Goal: Transaction & Acquisition: Purchase product/service

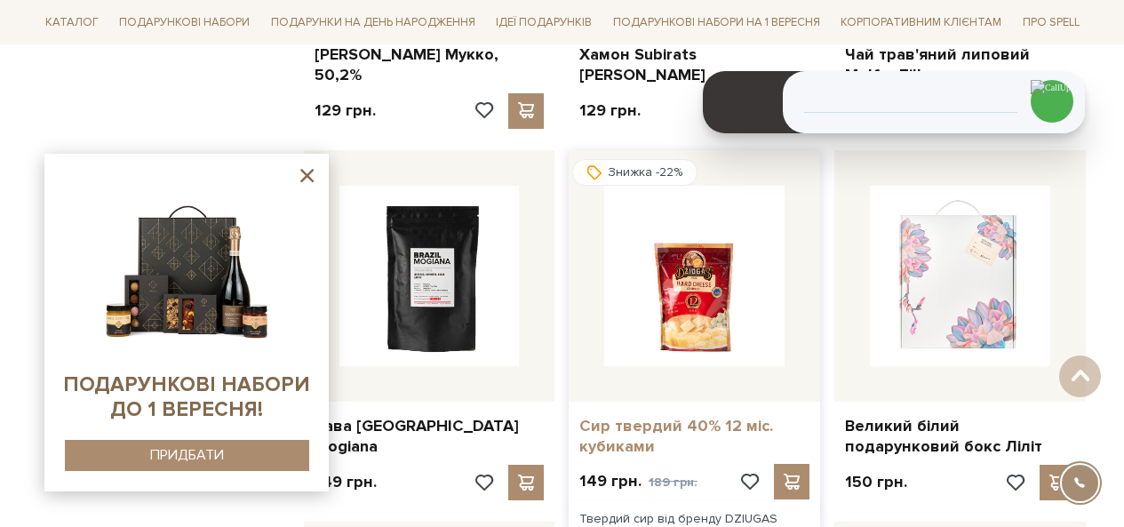
scroll to position [2488, 0]
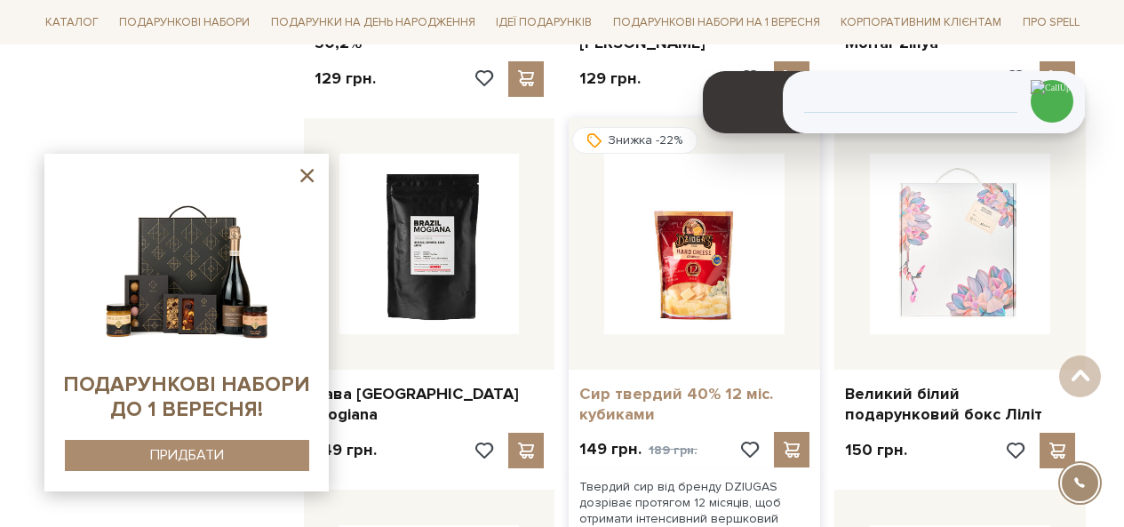
click at [610, 384] on link "Сир твердий 40% 12 міс. кубиками" at bounding box center [694, 405] width 230 height 42
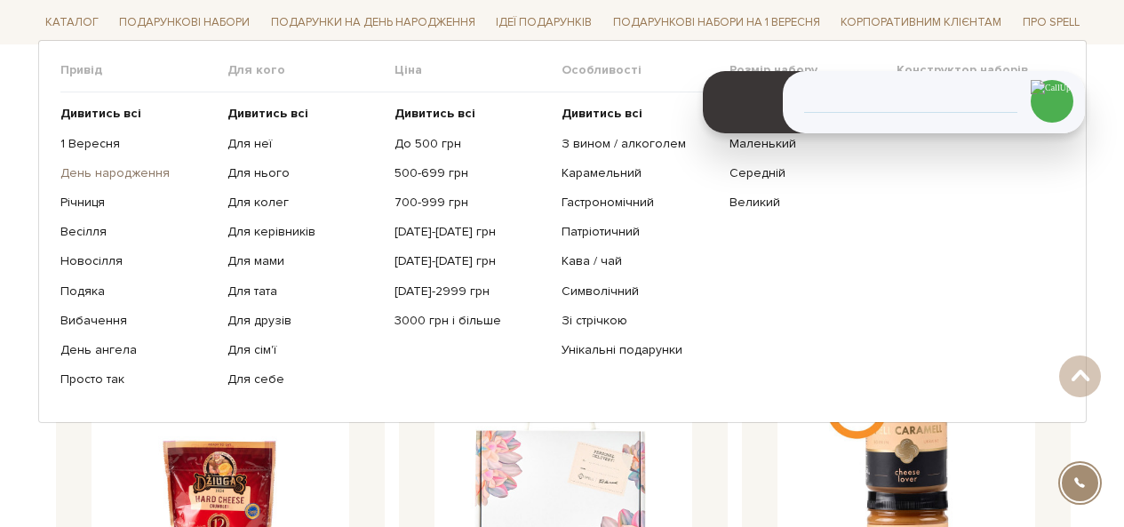
click at [92, 171] on link "День народження" at bounding box center [137, 173] width 154 height 16
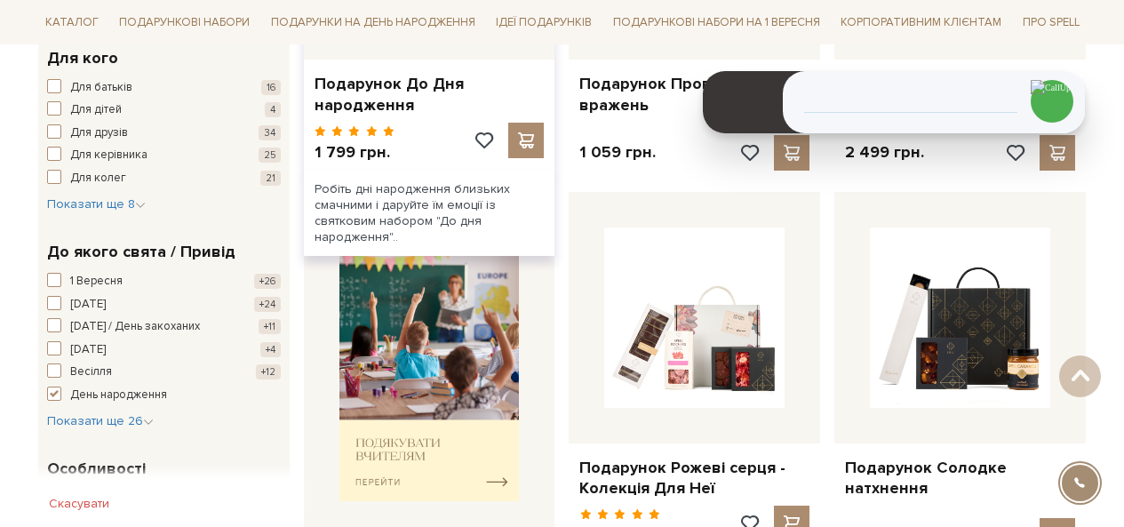
scroll to position [355, 0]
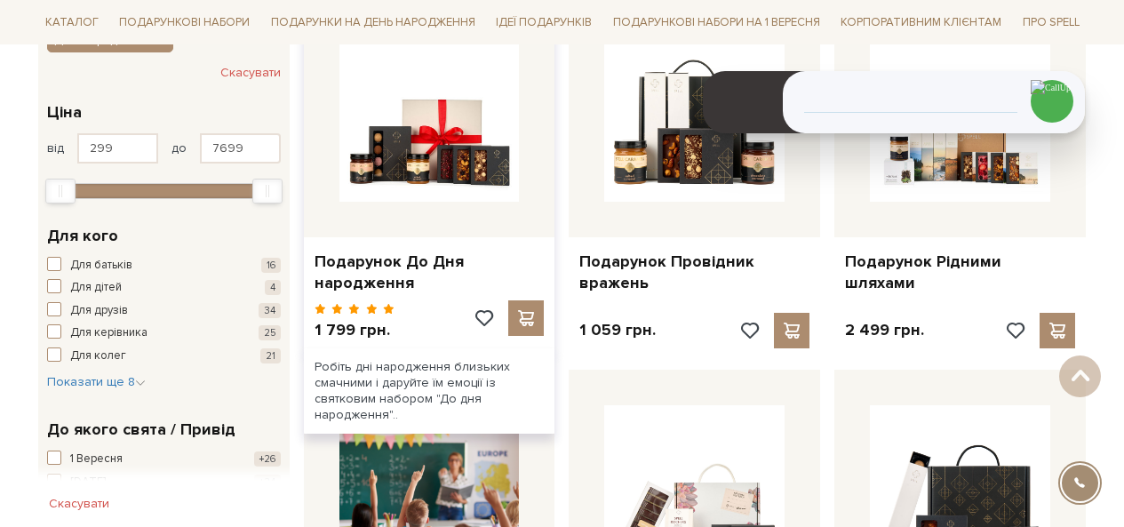
click at [354, 298] on div "Подарунок До Дня народження" at bounding box center [429, 268] width 251 height 63
click at [355, 283] on link "Подарунок До Дня народження" at bounding box center [430, 272] width 230 height 42
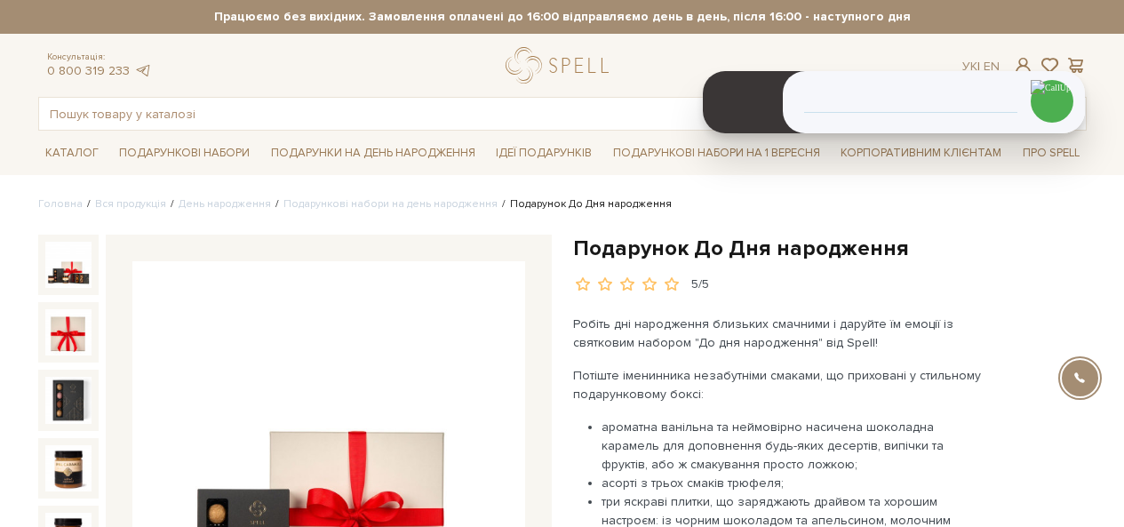
click at [756, 245] on h1 "Подарунок До Дня народження" at bounding box center [830, 249] width 514 height 28
click at [872, 251] on h1 "Подарунок До Дня народження" at bounding box center [830, 249] width 514 height 28
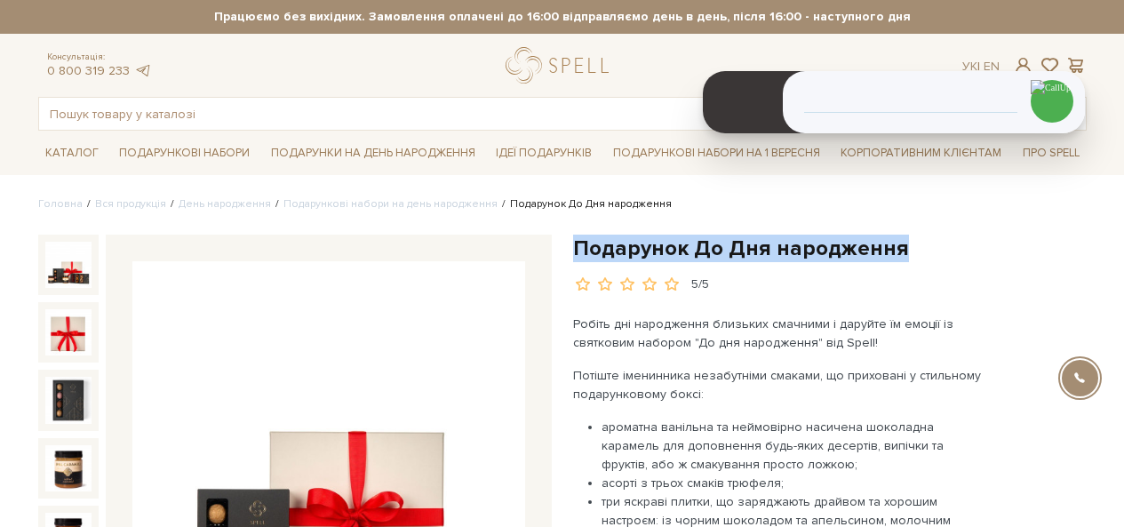
click at [872, 251] on h1 "Подарунок До Дня народження" at bounding box center [830, 249] width 514 height 28
copy div "Подарунок До Дня народження"
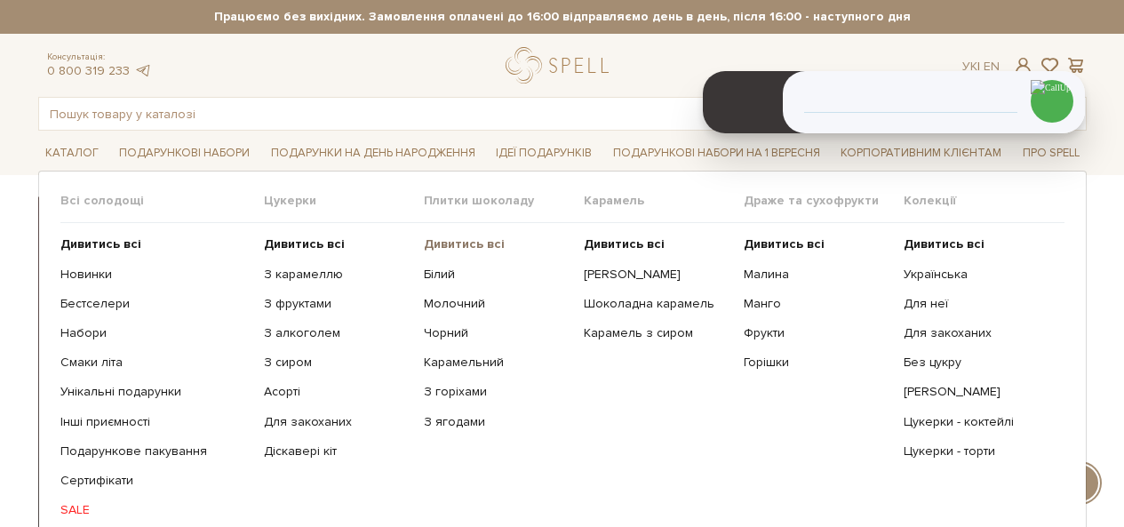
click at [449, 243] on b "Дивитись всі" at bounding box center [464, 243] width 81 height 15
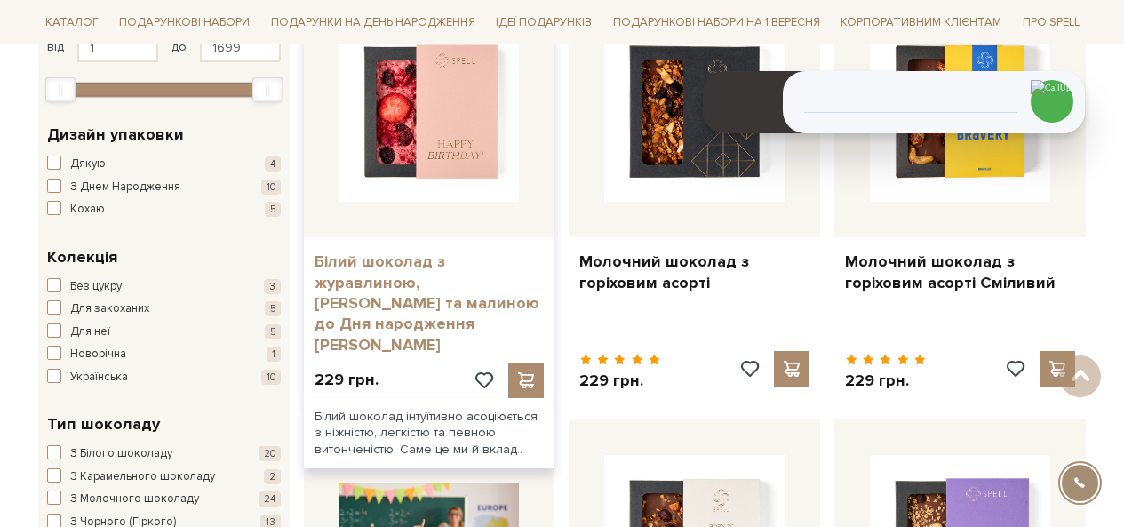
click at [443, 275] on link "Білий шоколад з журавлиною, [PERSON_NAME] та малиною до Дня народження [PERSON_…" at bounding box center [430, 303] width 230 height 104
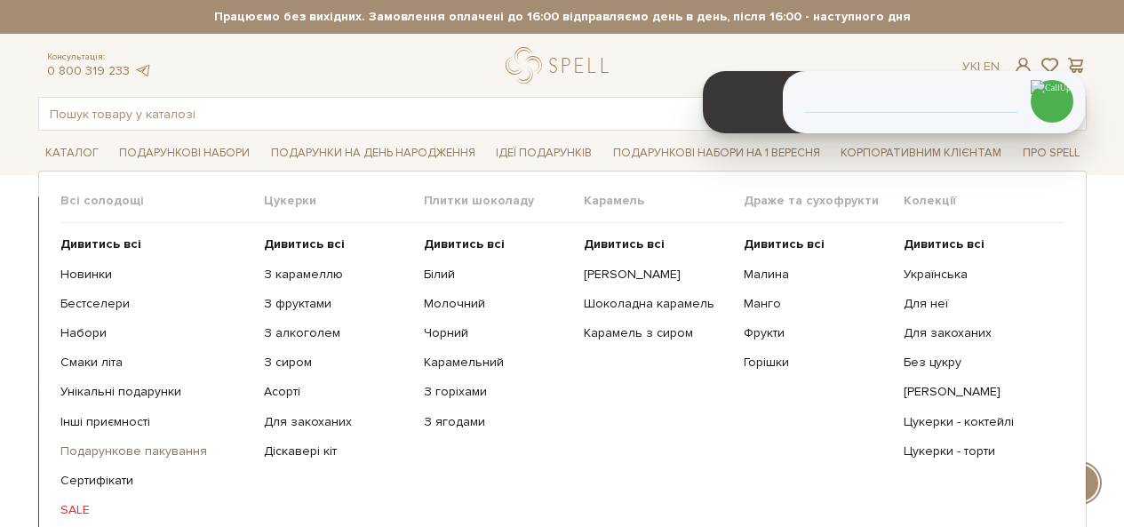
click at [183, 455] on link "Подарункове пакування" at bounding box center [155, 451] width 190 height 16
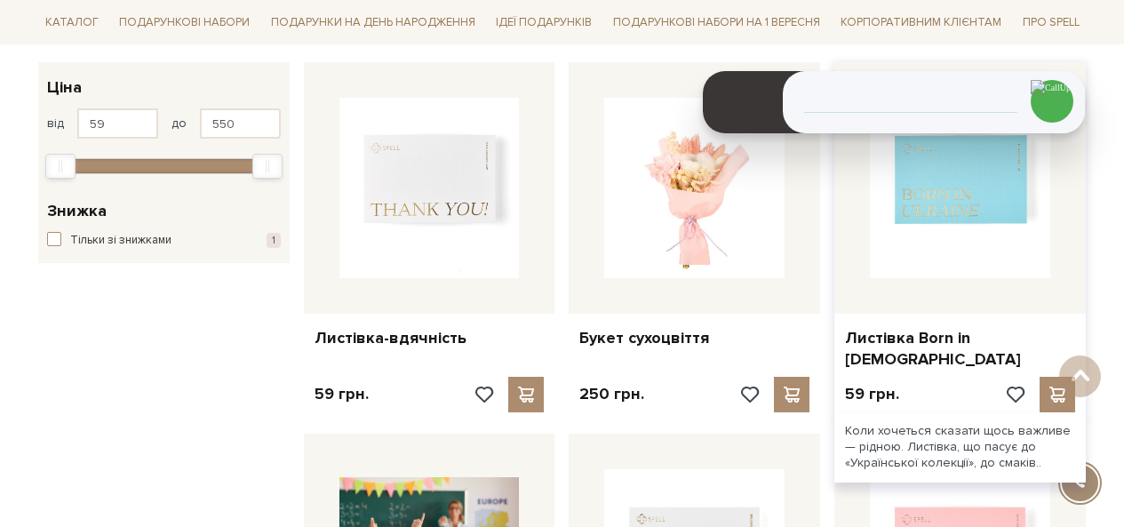
scroll to position [267, 0]
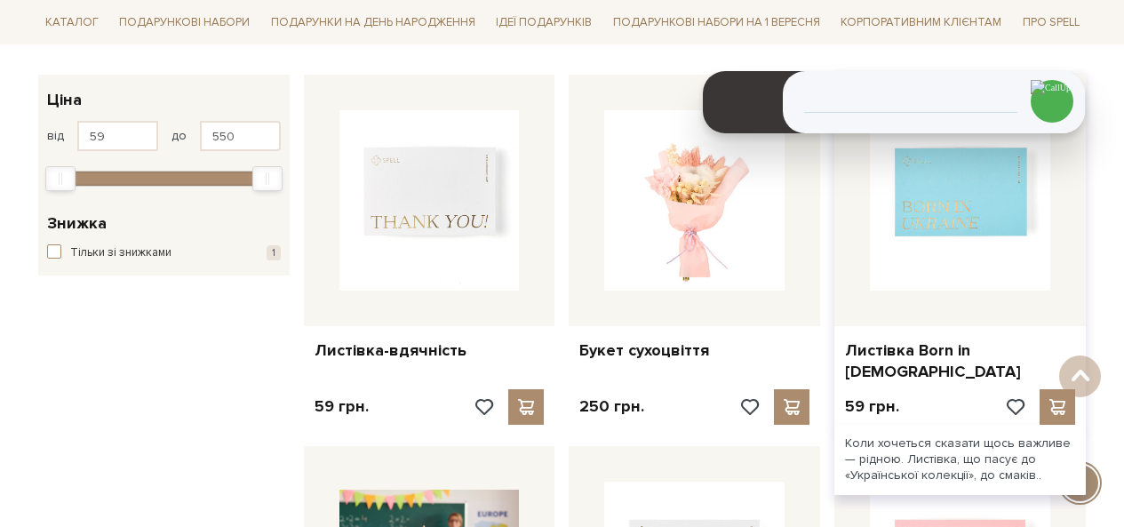
click at [959, 259] on img at bounding box center [960, 200] width 180 height 180
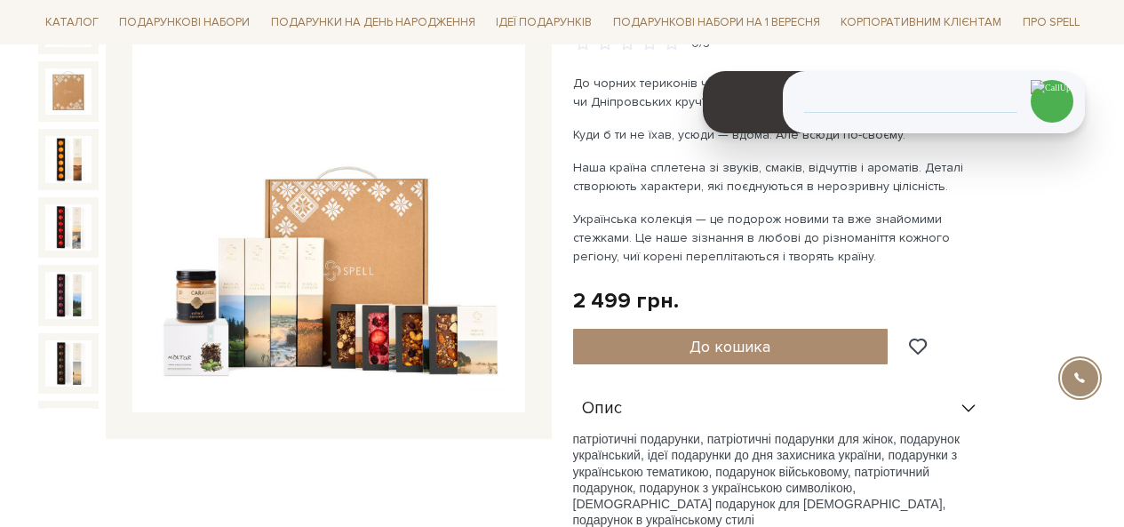
scroll to position [267, 0]
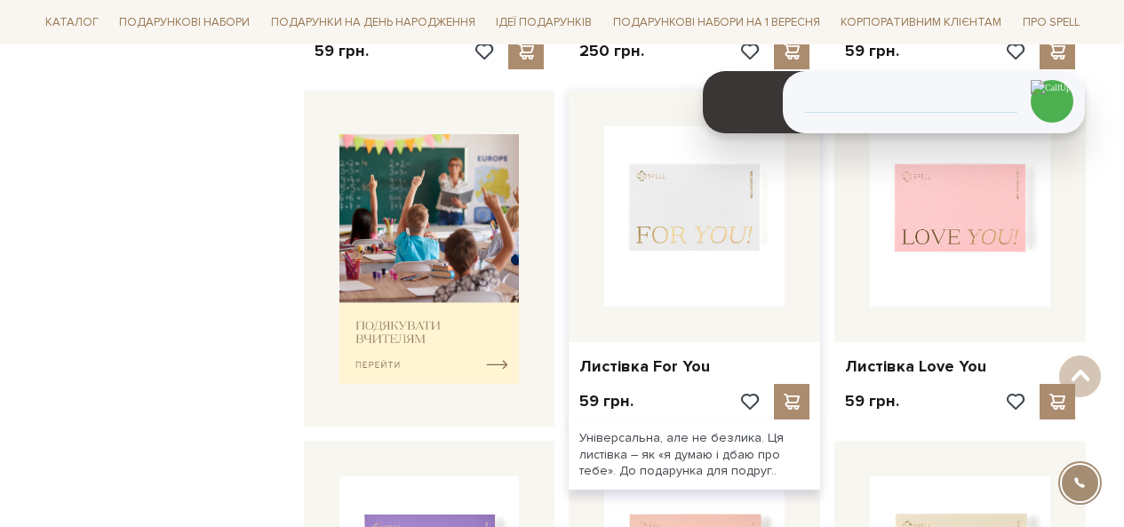
scroll to position [889, 0]
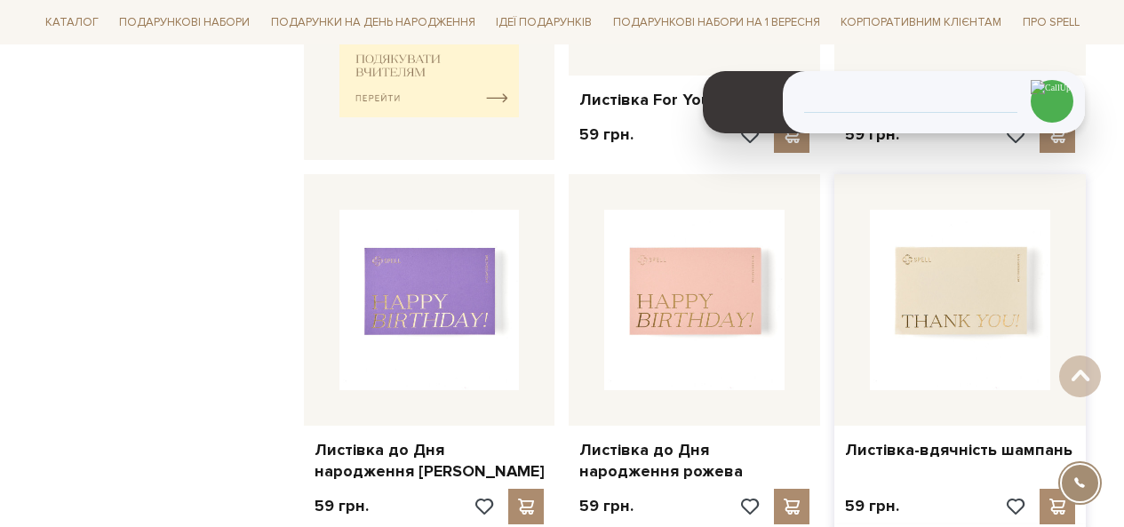
click at [1006, 321] on img at bounding box center [960, 300] width 180 height 180
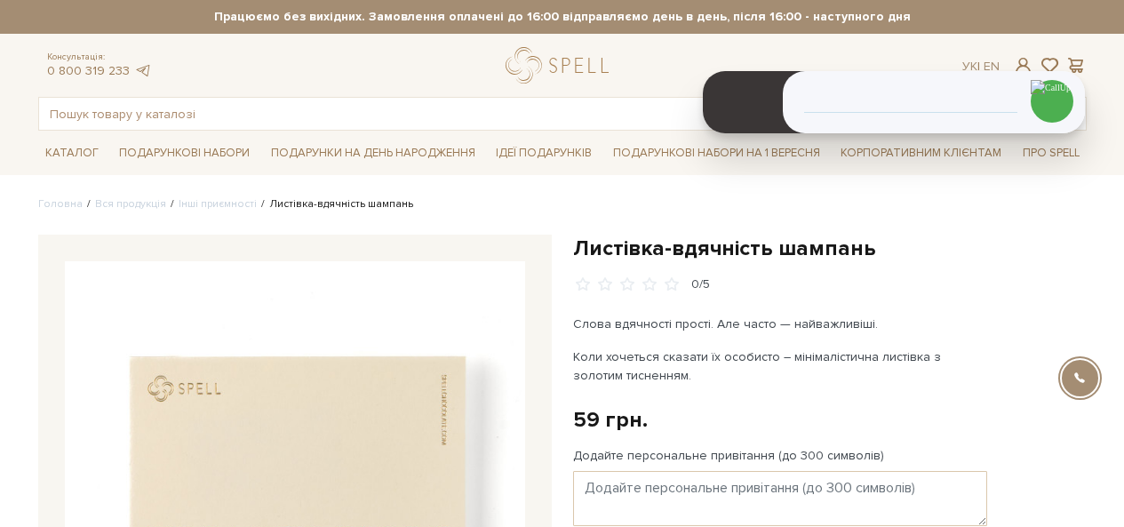
drag, startPoint x: 0, startPoint y: 0, endPoint x: 400, endPoint y: 384, distance: 554.3
click at [400, 384] on img at bounding box center [295, 491] width 460 height 460
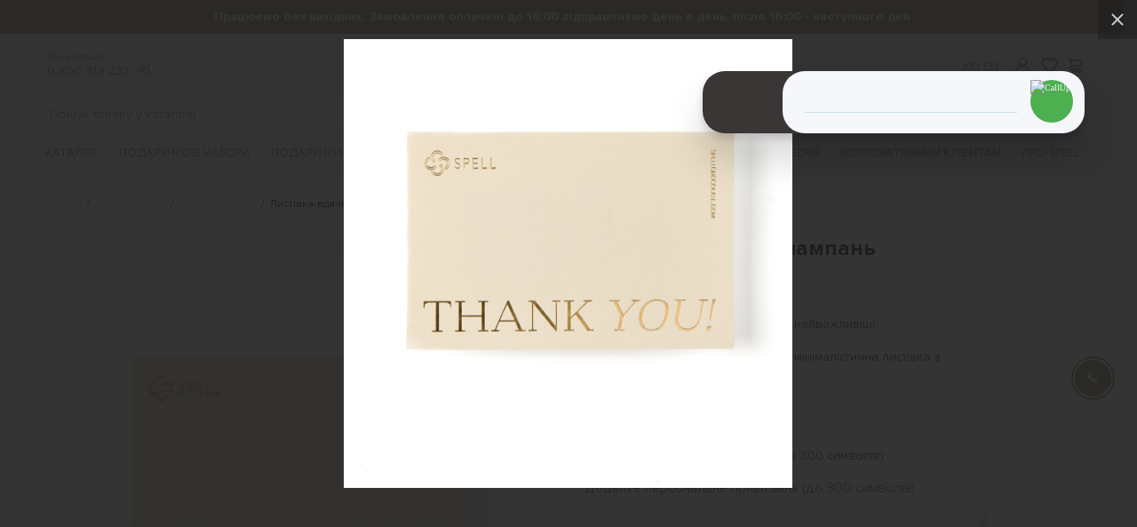
click at [958, 258] on div at bounding box center [568, 263] width 1137 height 527
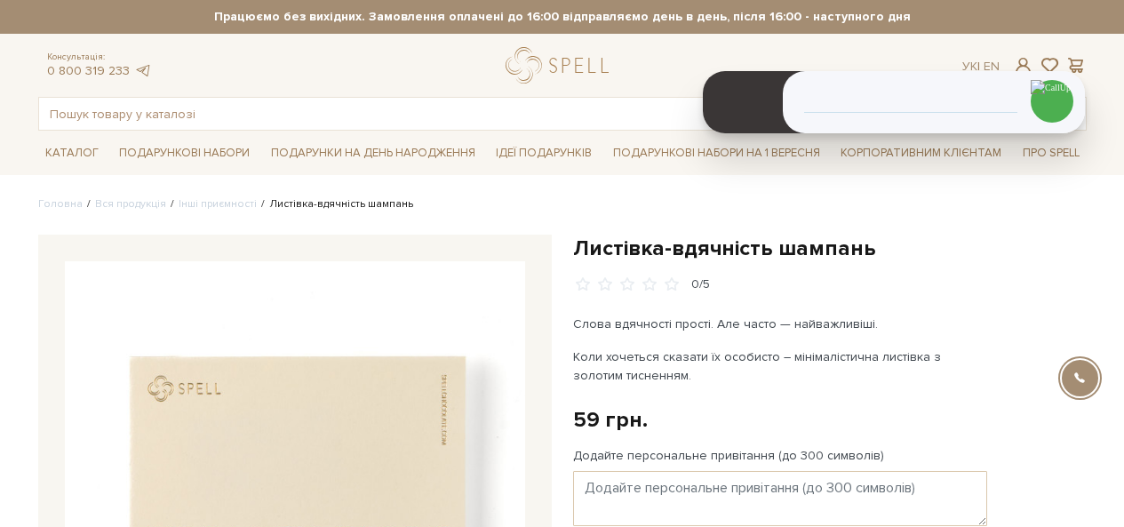
click at [291, 369] on img at bounding box center [295, 491] width 460 height 460
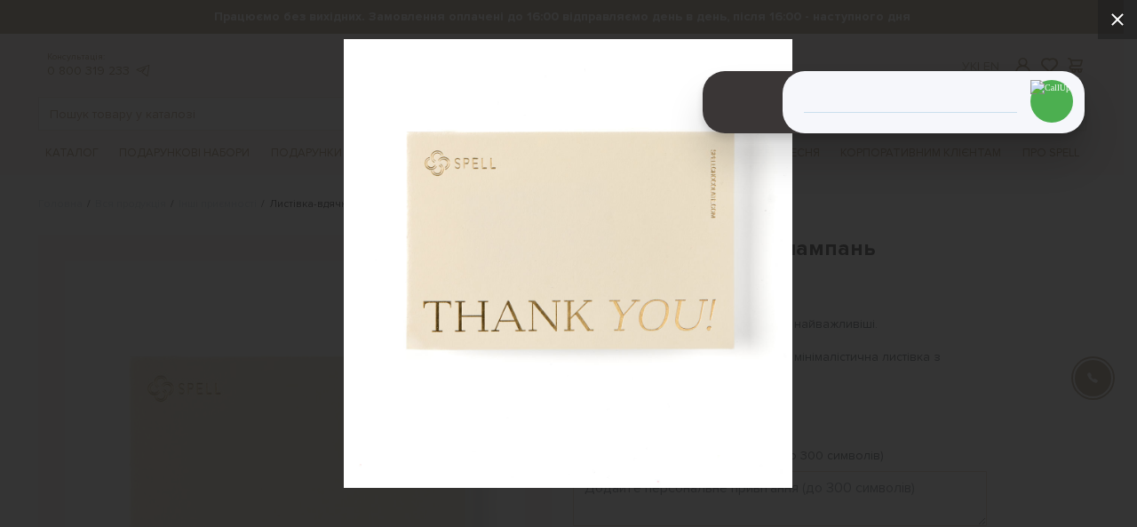
click at [1114, 24] on icon at bounding box center [1118, 19] width 12 height 12
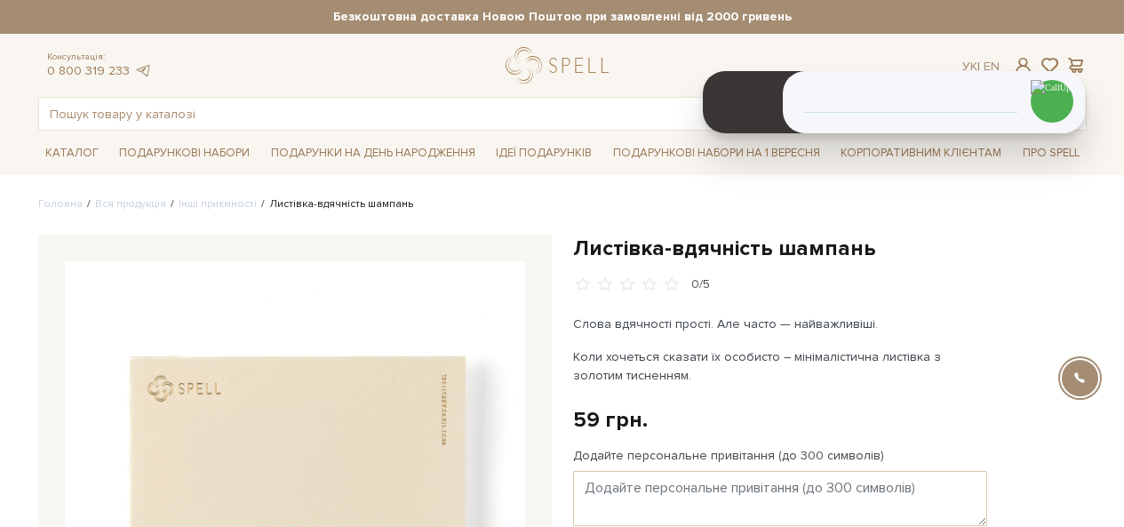
click at [198, 96] on div "Консультація: 0 800 319 233 Ук | En | #Колекція до Дня Народження #печиво #кара…" at bounding box center [563, 89] width 1070 height 84
click at [201, 102] on input "text" at bounding box center [542, 114] width 1006 height 32
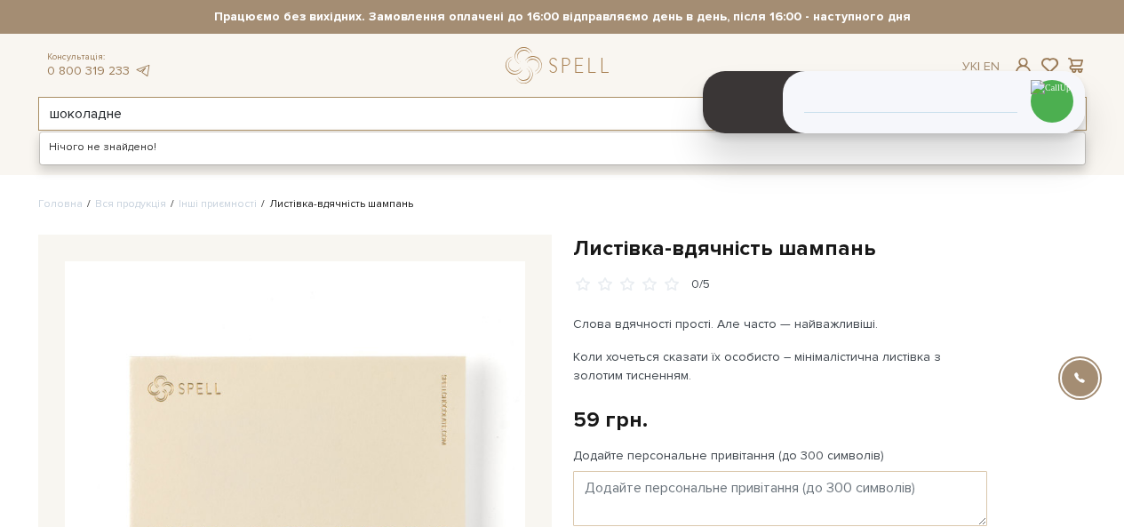
type input "шоколадне"
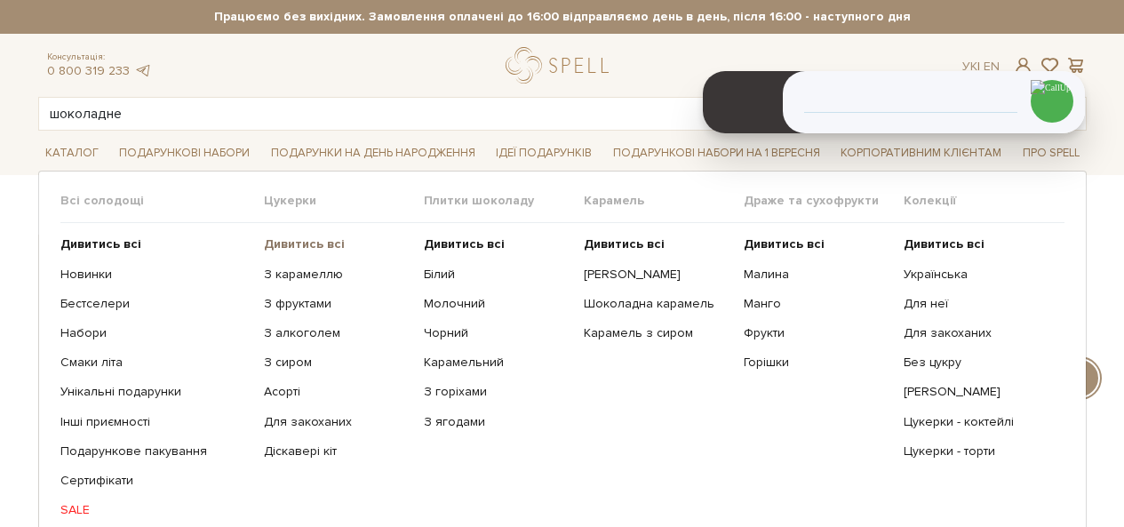
click at [280, 239] on b "Дивитись всі" at bounding box center [304, 243] width 81 height 15
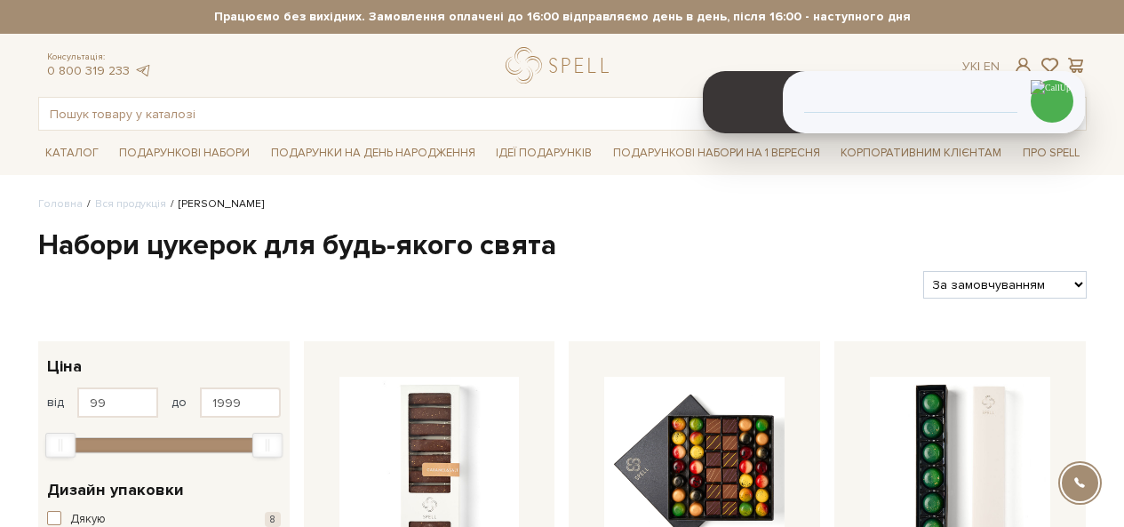
select select "[URL][DOMAIN_NAME]"
click at [923, 271] on select "За замовчуванням За Ціною (зростання) За Ціною (зменшення) Новинки За популярні…" at bounding box center [1004, 285] width 163 height 28
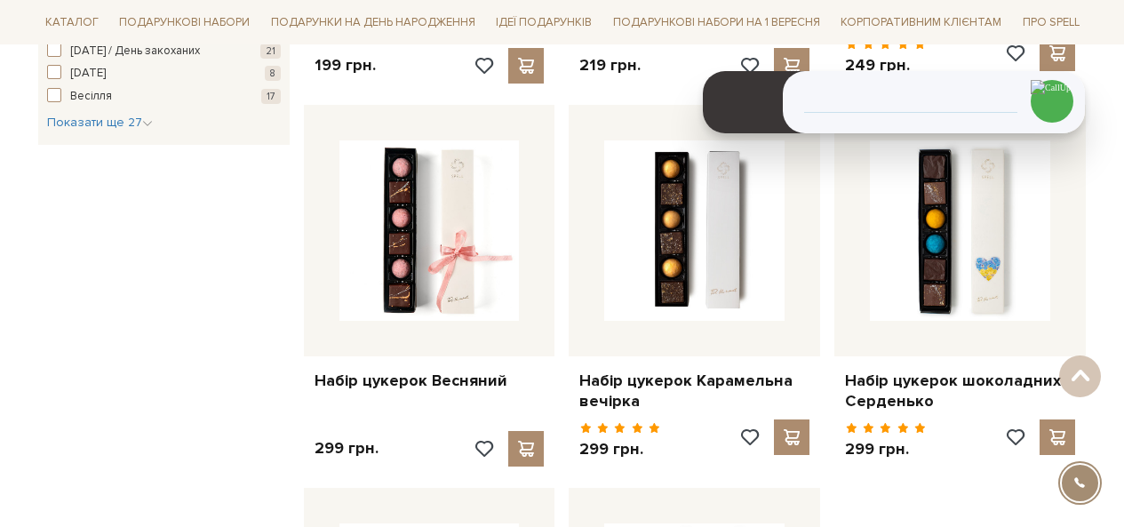
scroll to position [1777, 0]
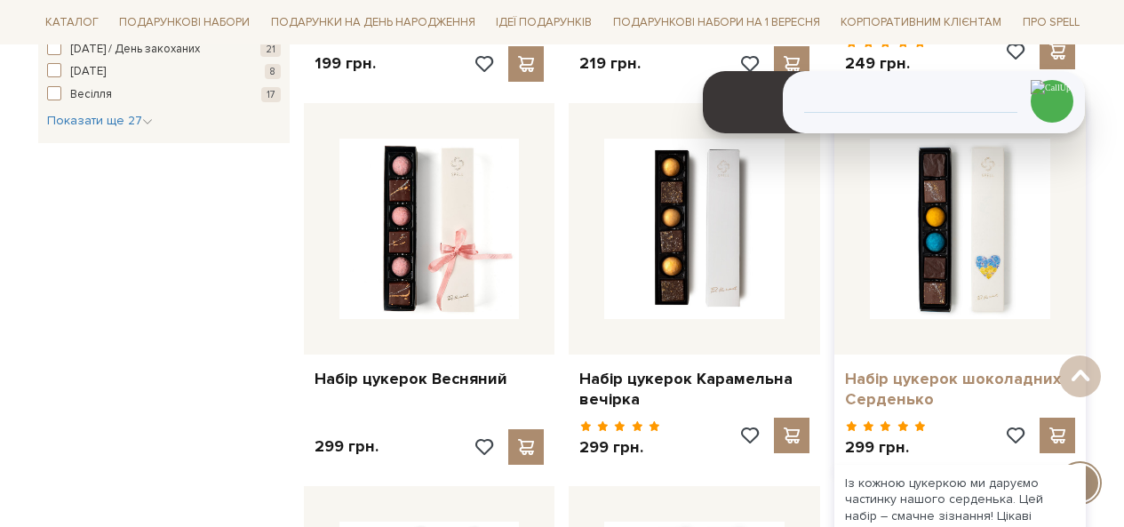
click at [881, 379] on link "Набір цукерок шоколадних Серденько" at bounding box center [960, 390] width 230 height 42
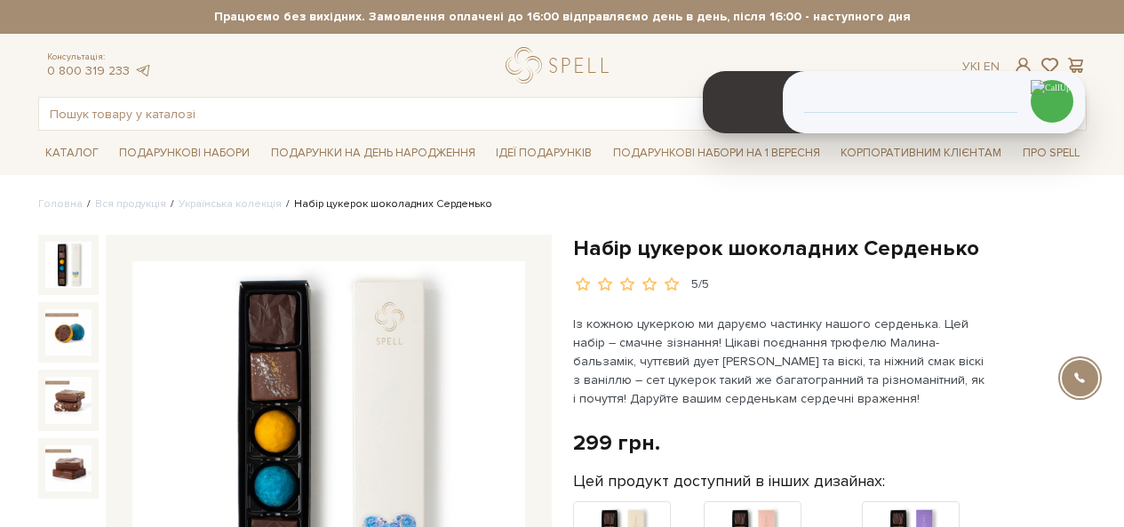
click at [677, 241] on h1 "Набір цукерок шоколадних Серденько" at bounding box center [830, 249] width 514 height 28
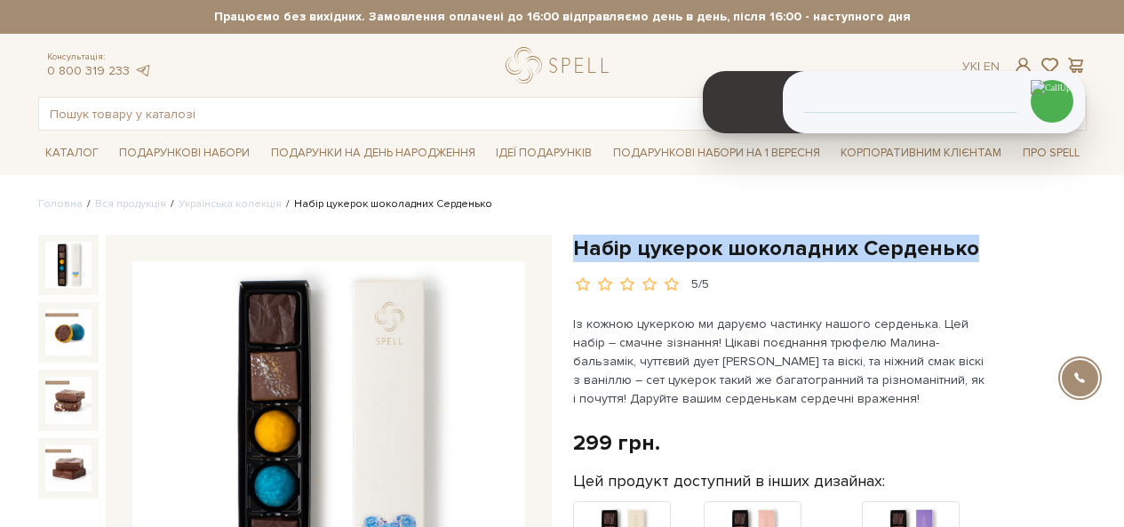
click at [677, 241] on h1 "Набір цукерок шоколадних Серденько" at bounding box center [830, 249] width 514 height 28
copy div "Набір цукерок шоколадних Серденько"
